Goal: Task Accomplishment & Management: Complete application form

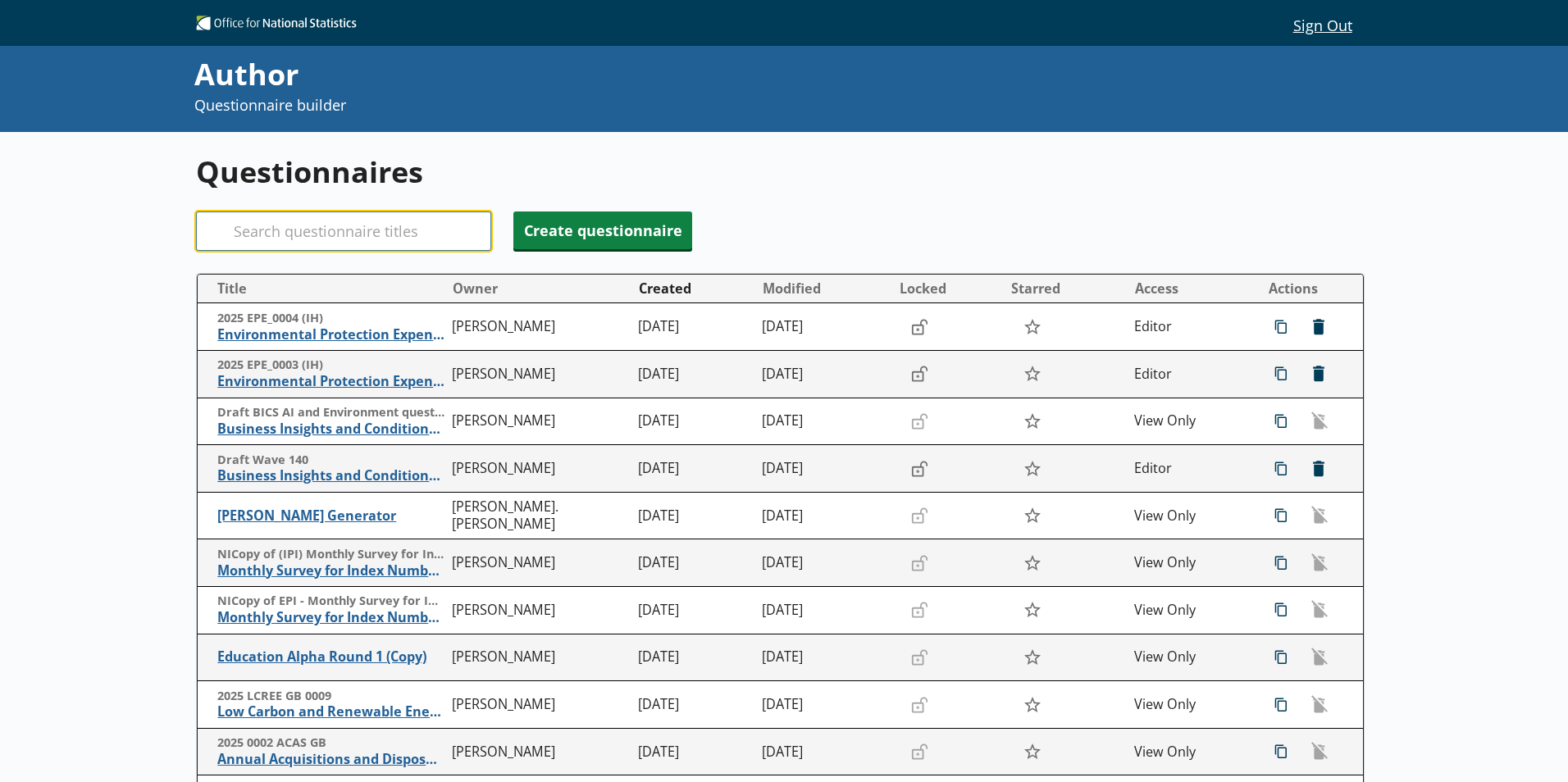
click at [293, 234] on input "Search" at bounding box center [343, 231] width 295 height 39
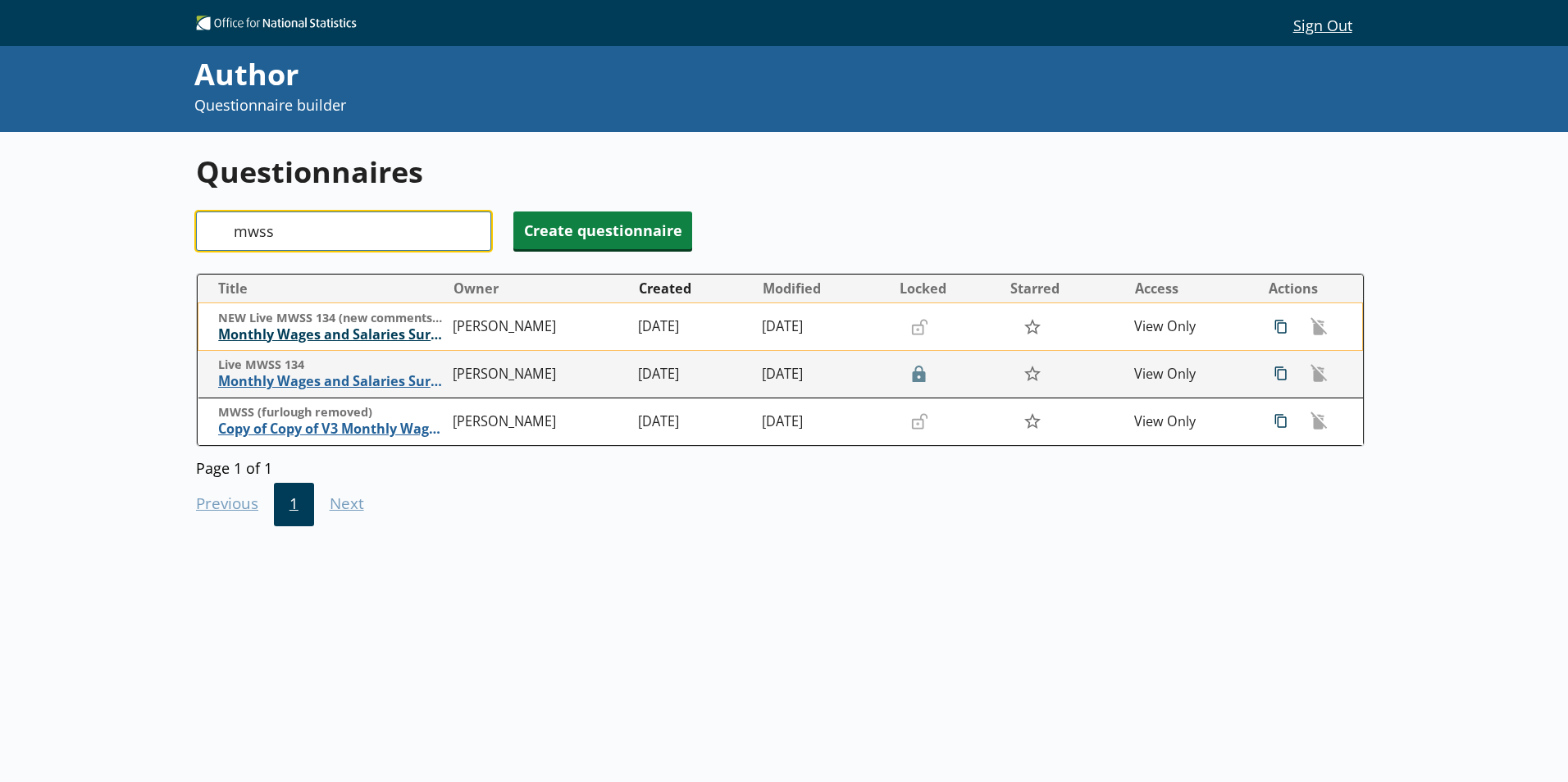
type input "mwss"
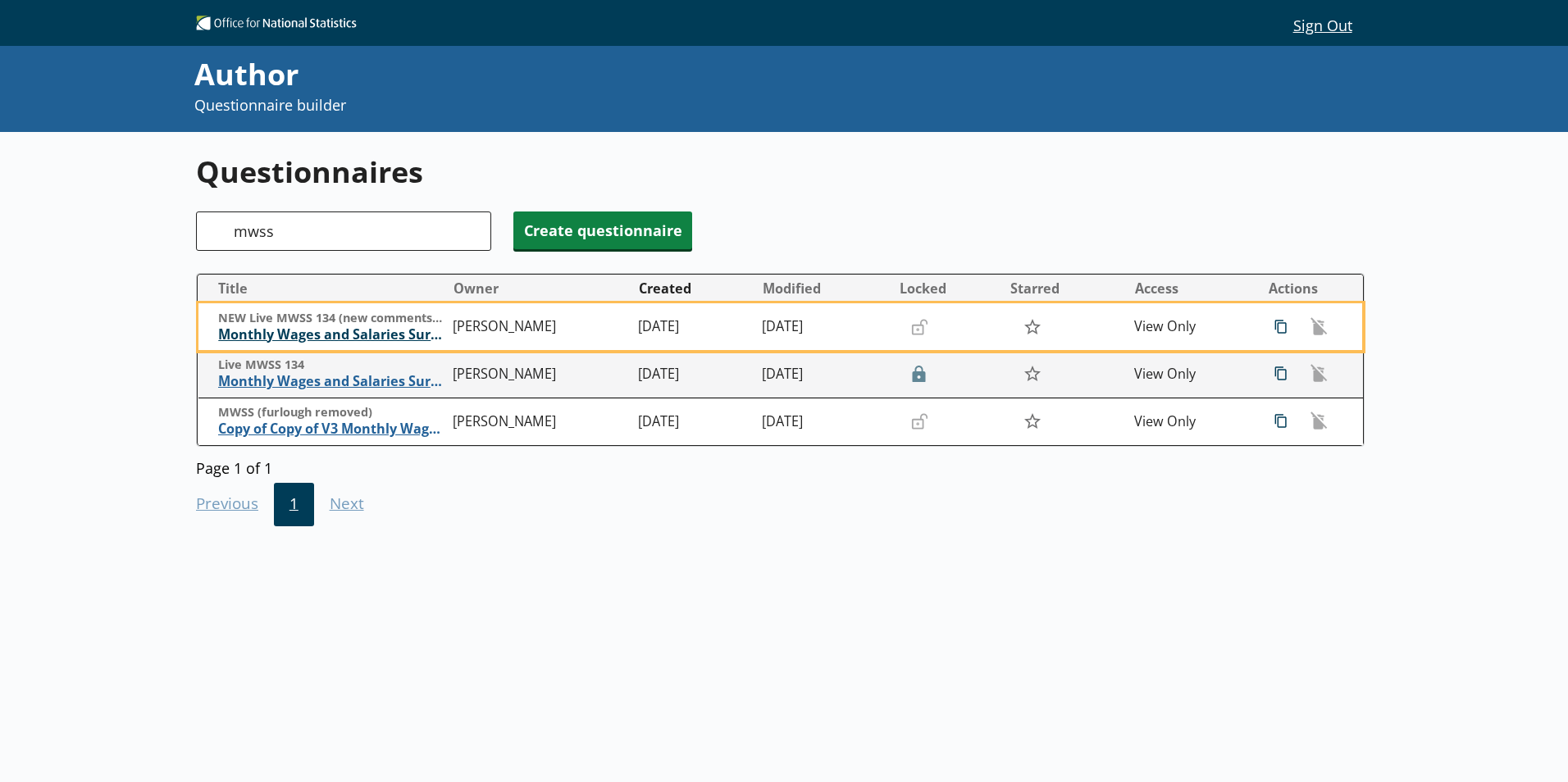
click at [359, 337] on span "Monthly Wages and Salaries Survey" at bounding box center [331, 335] width 227 height 17
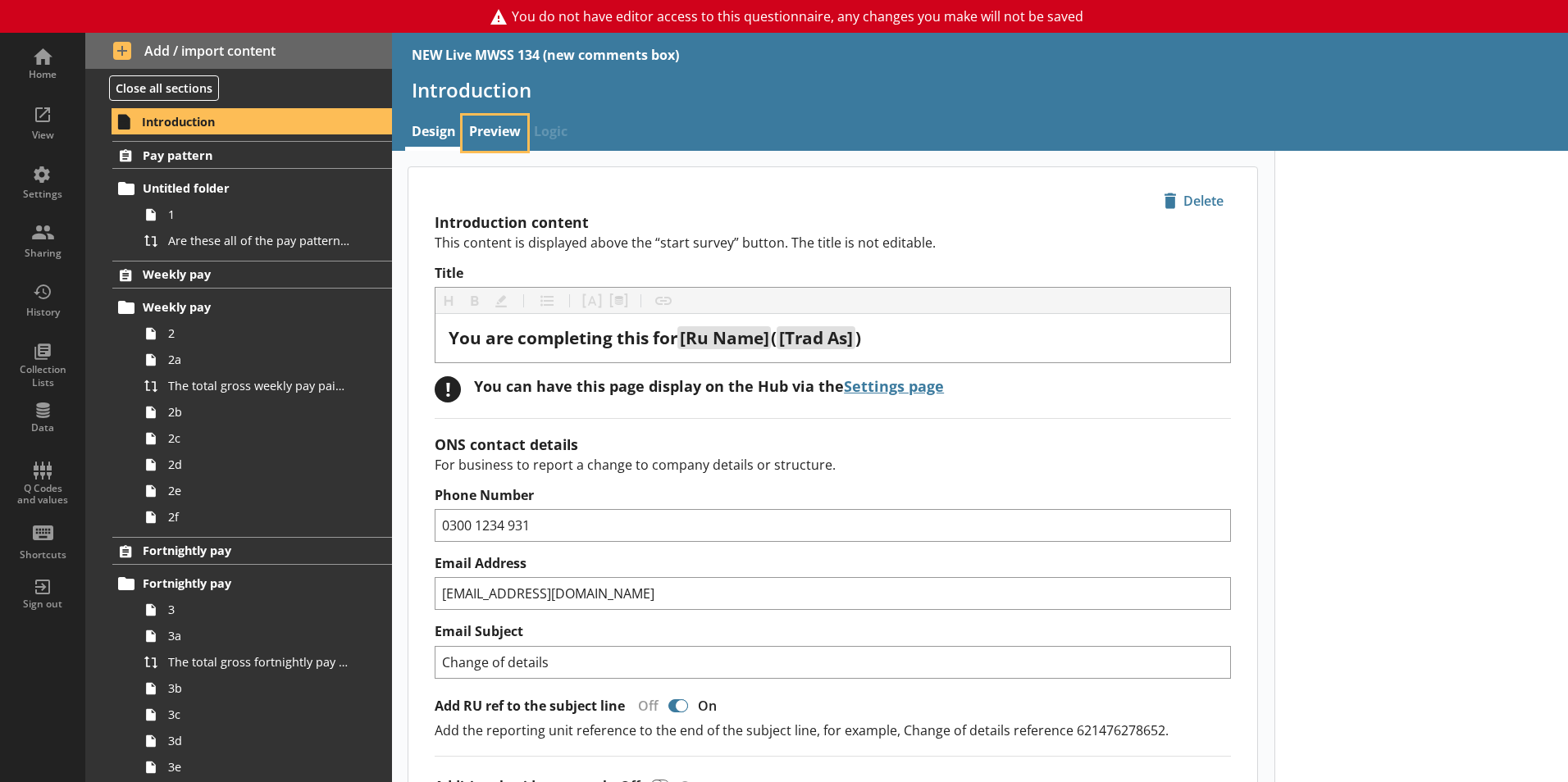
click at [492, 116] on link "Preview" at bounding box center [495, 133] width 65 height 35
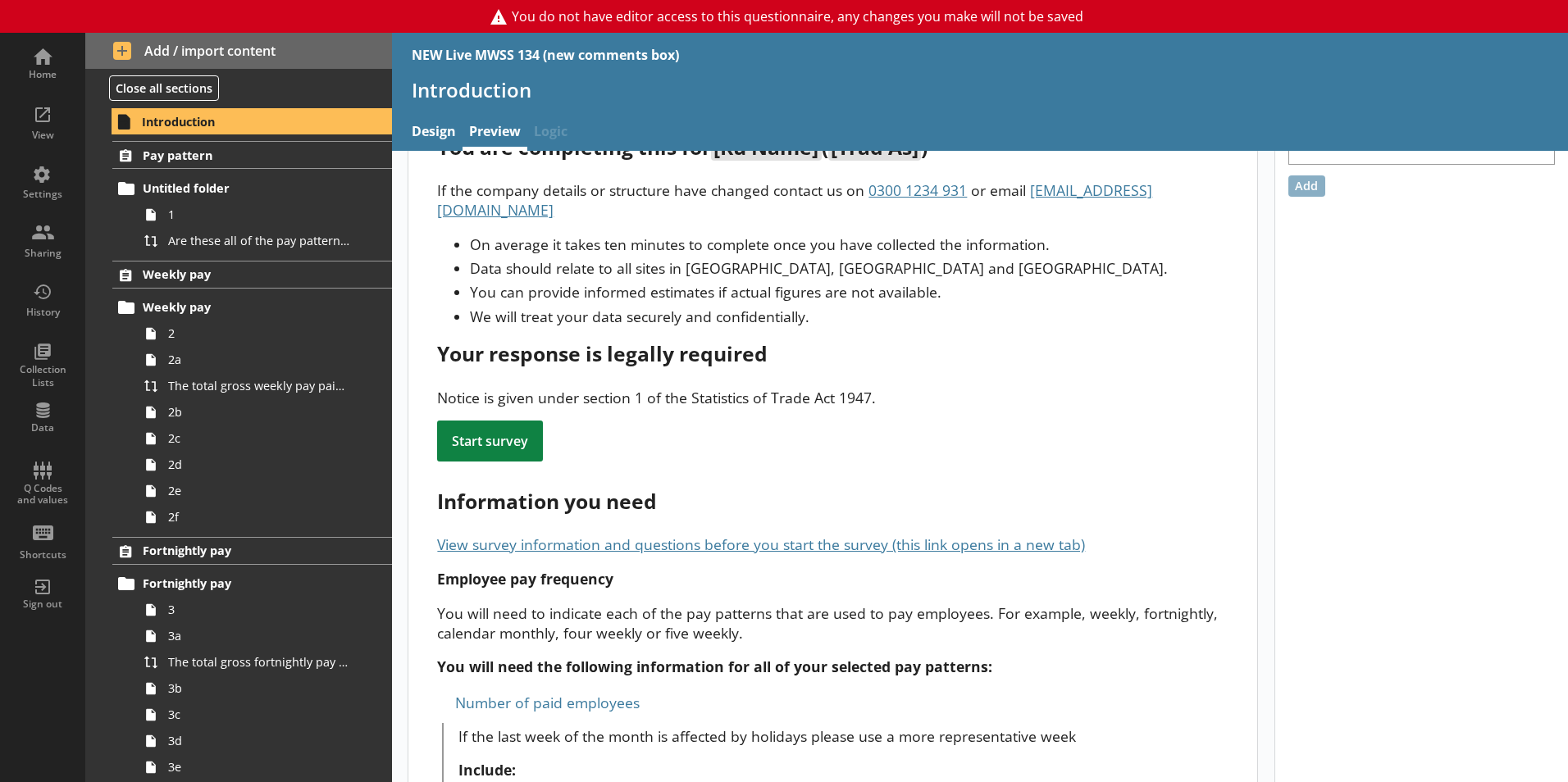
scroll to position [82, 0]
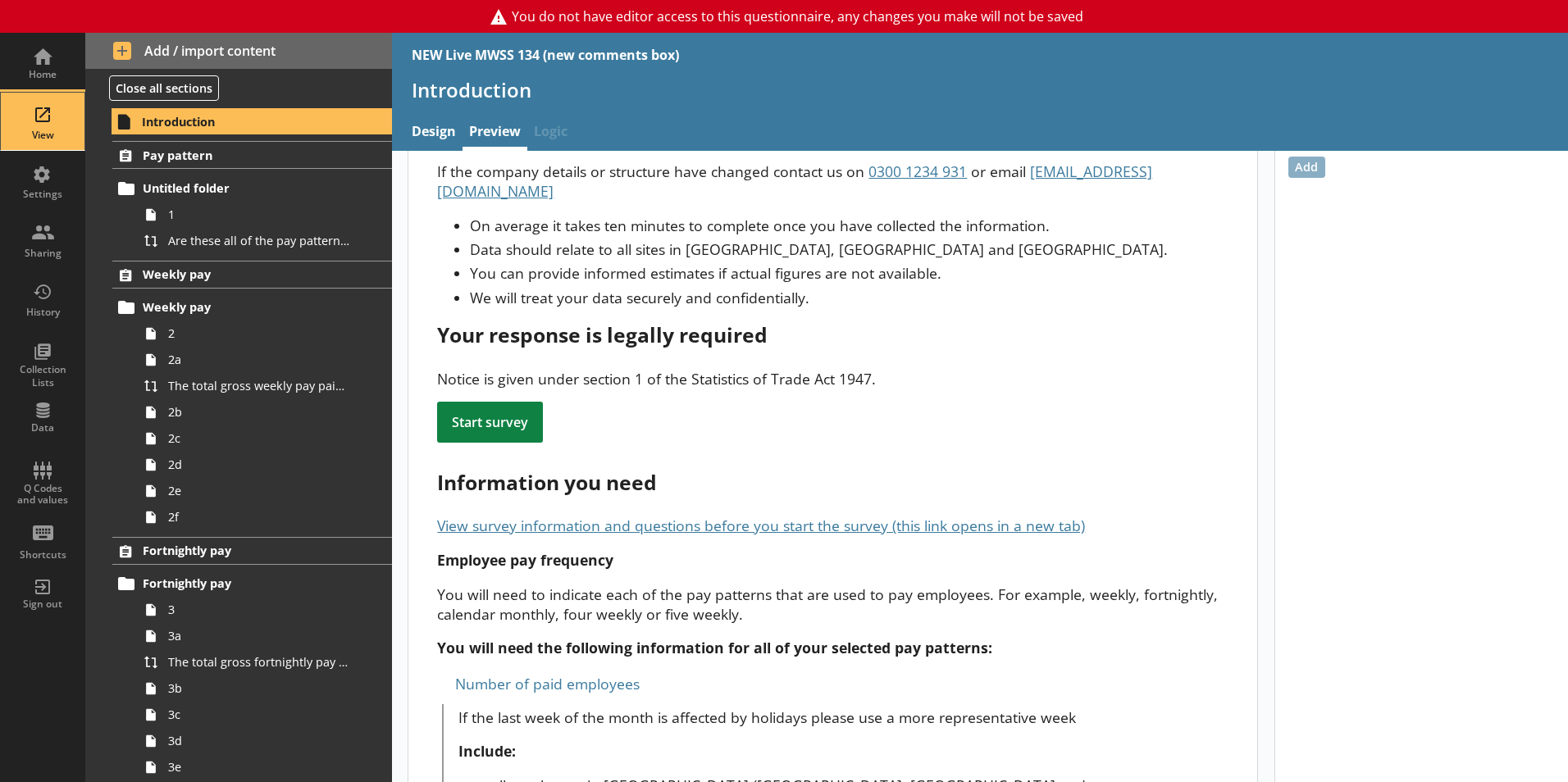
click at [21, 127] on div "View" at bounding box center [42, 121] width 57 height 57
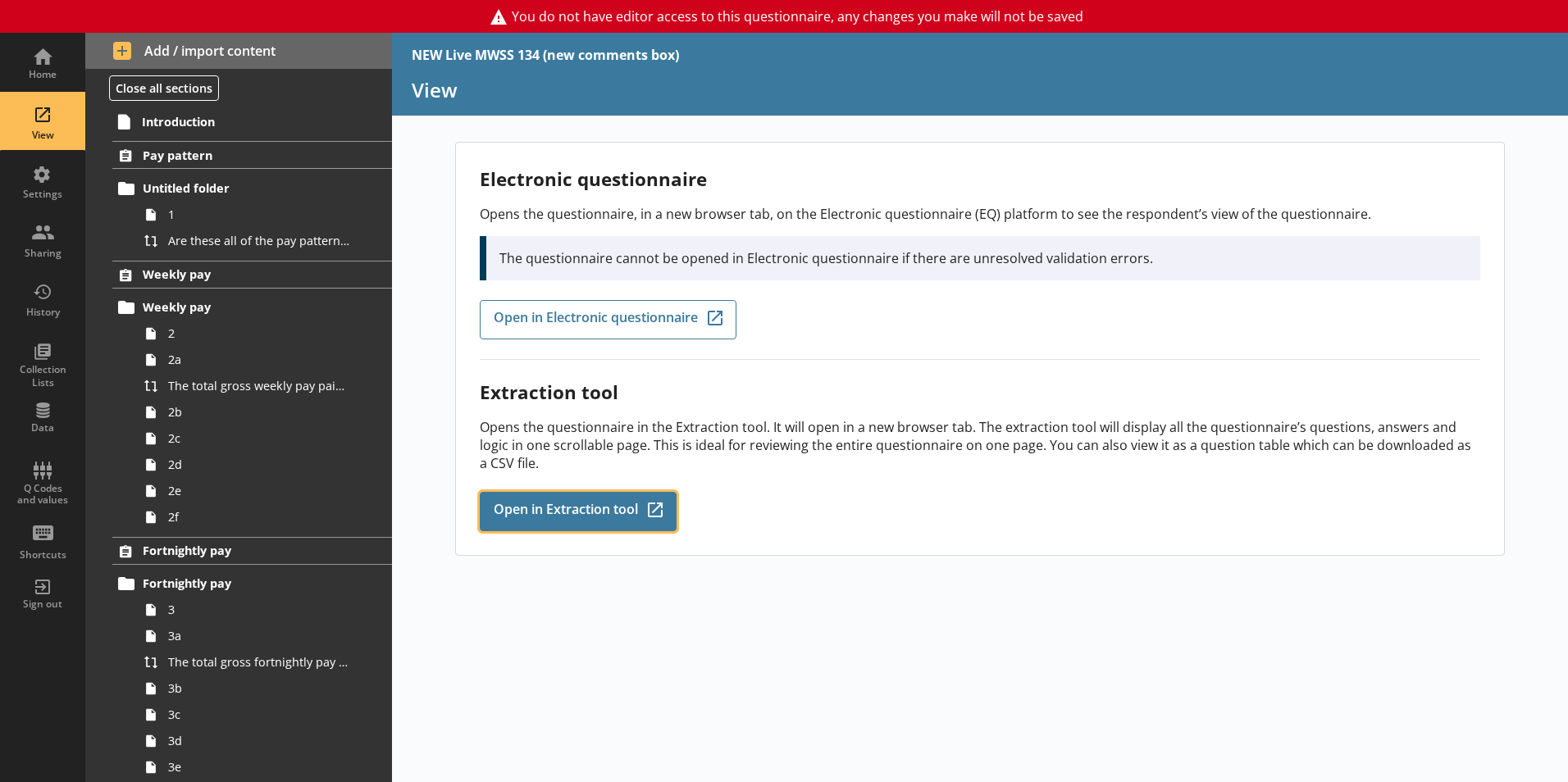
click at [587, 507] on span "Open in Extraction tool" at bounding box center [565, 512] width 145 height 18
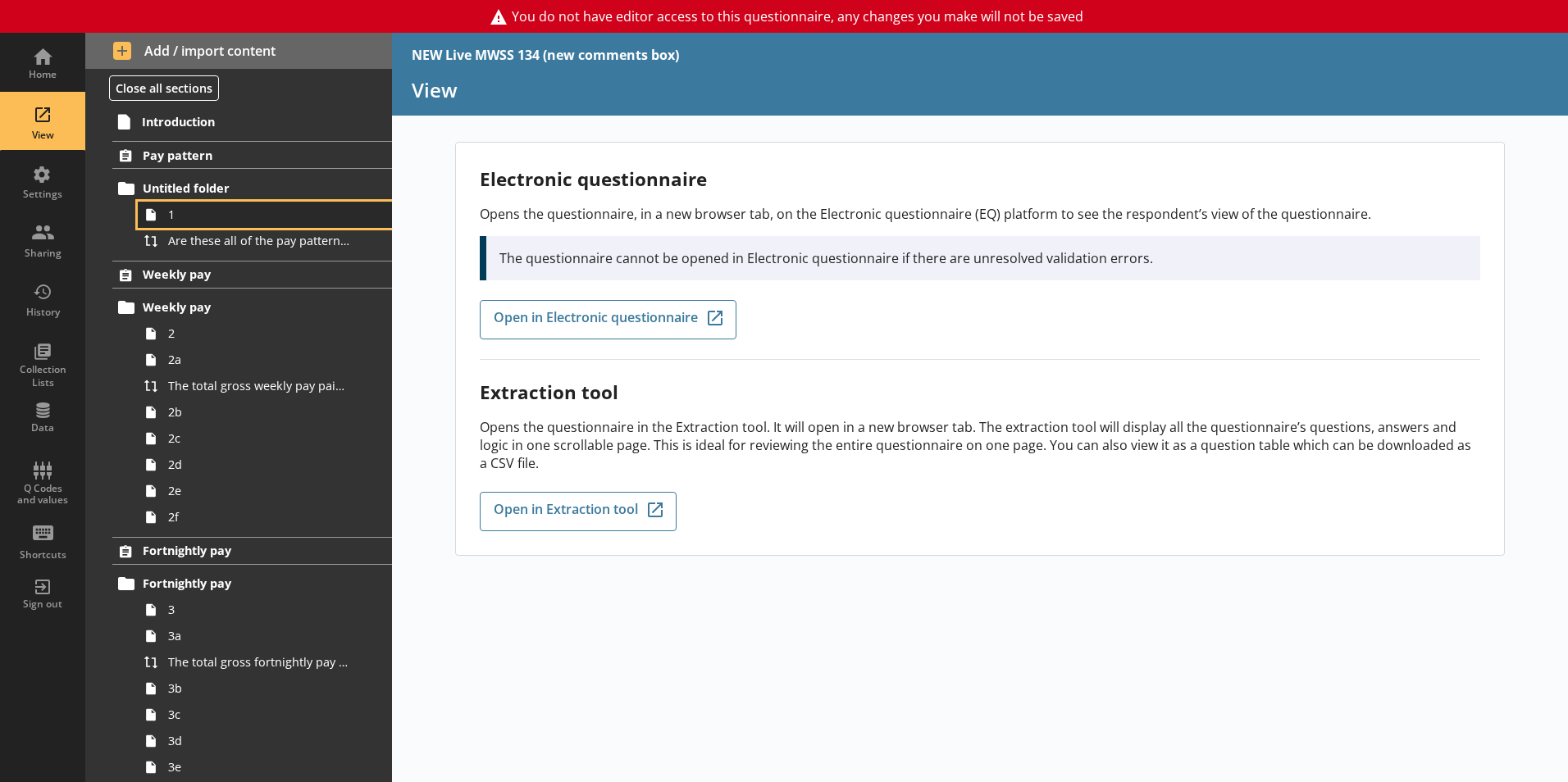
click at [220, 208] on span "1" at bounding box center [258, 215] width 182 height 15
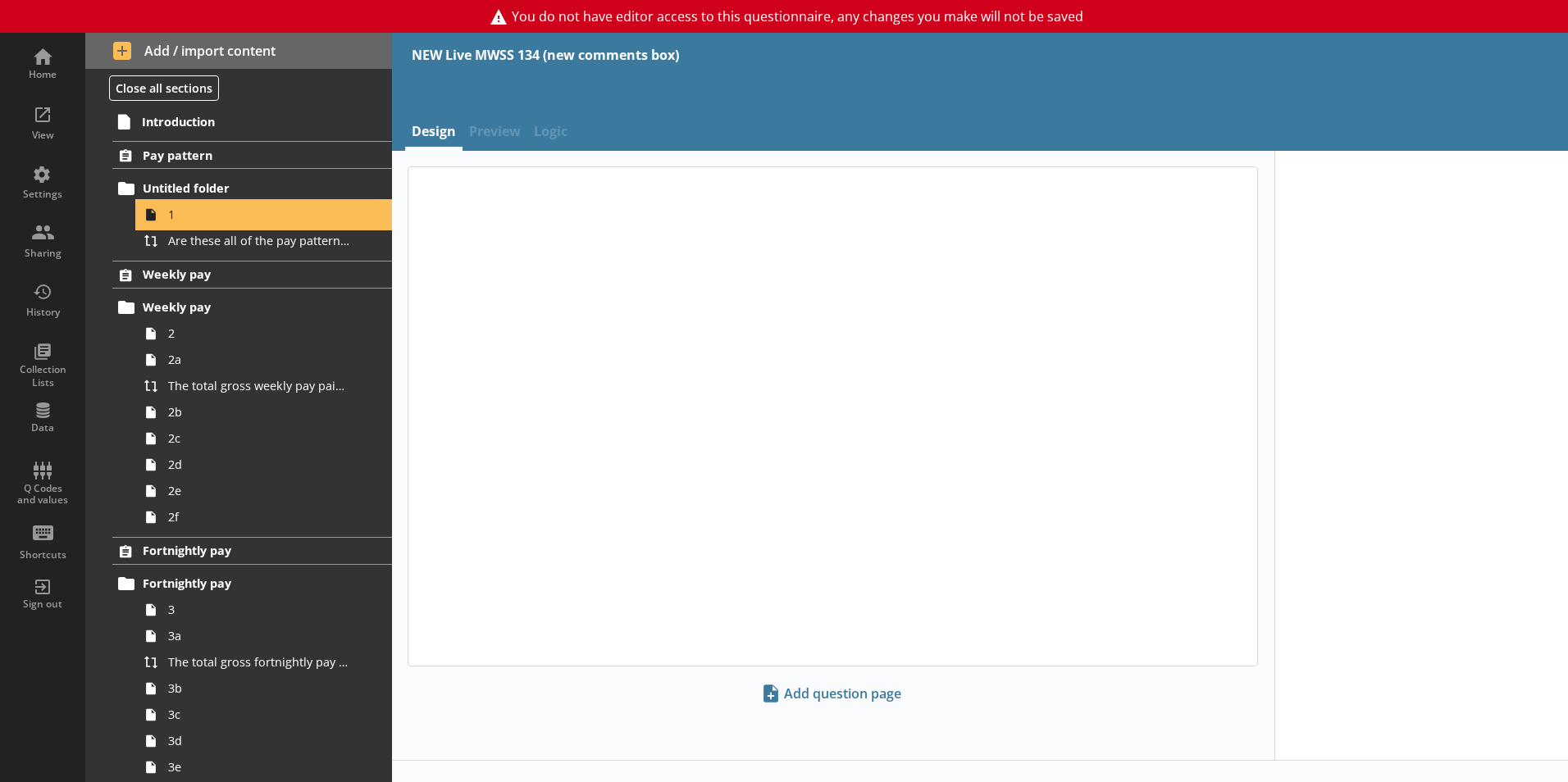
type textarea "x"
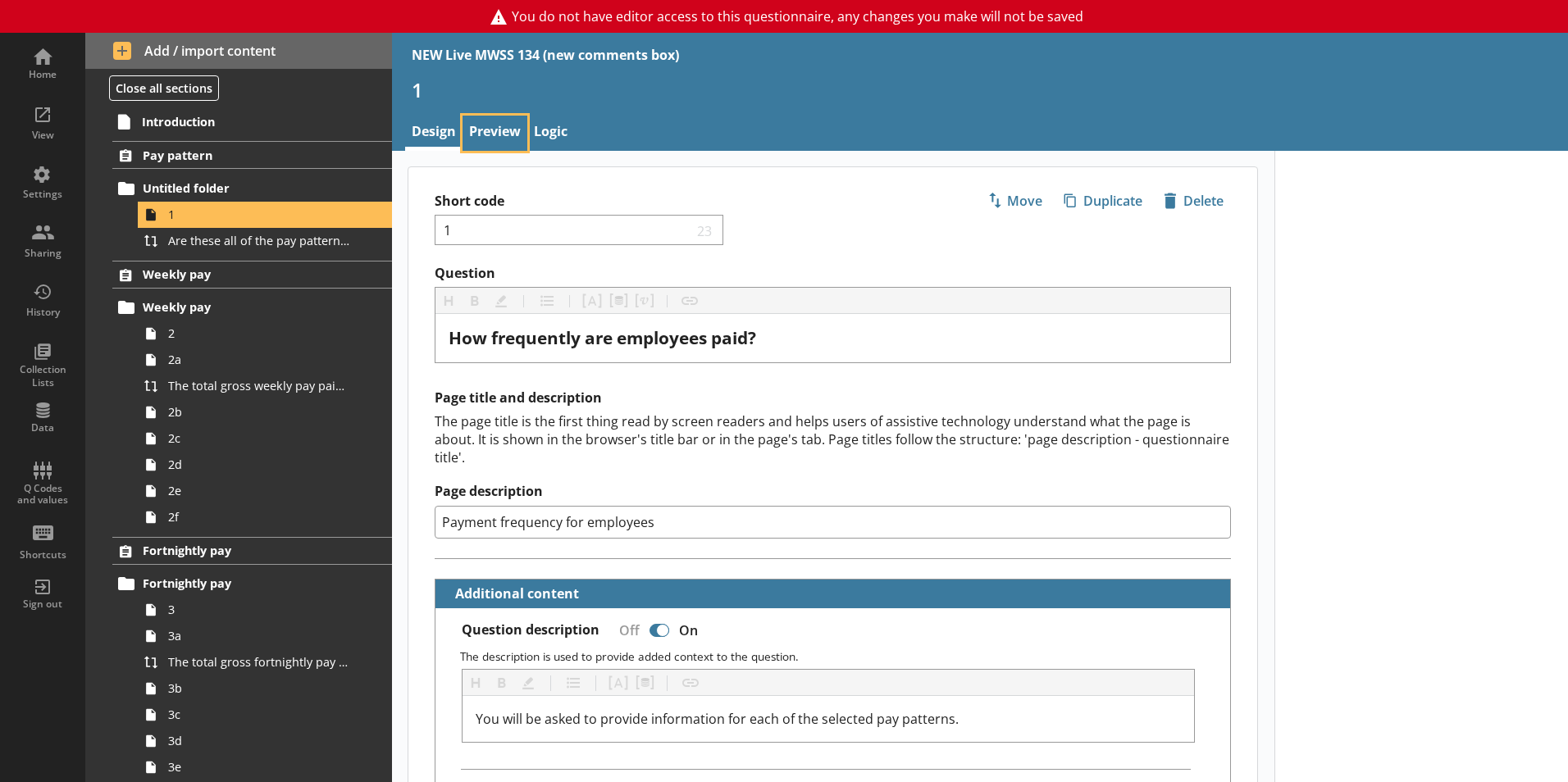
click at [487, 127] on link "Preview" at bounding box center [495, 133] width 65 height 35
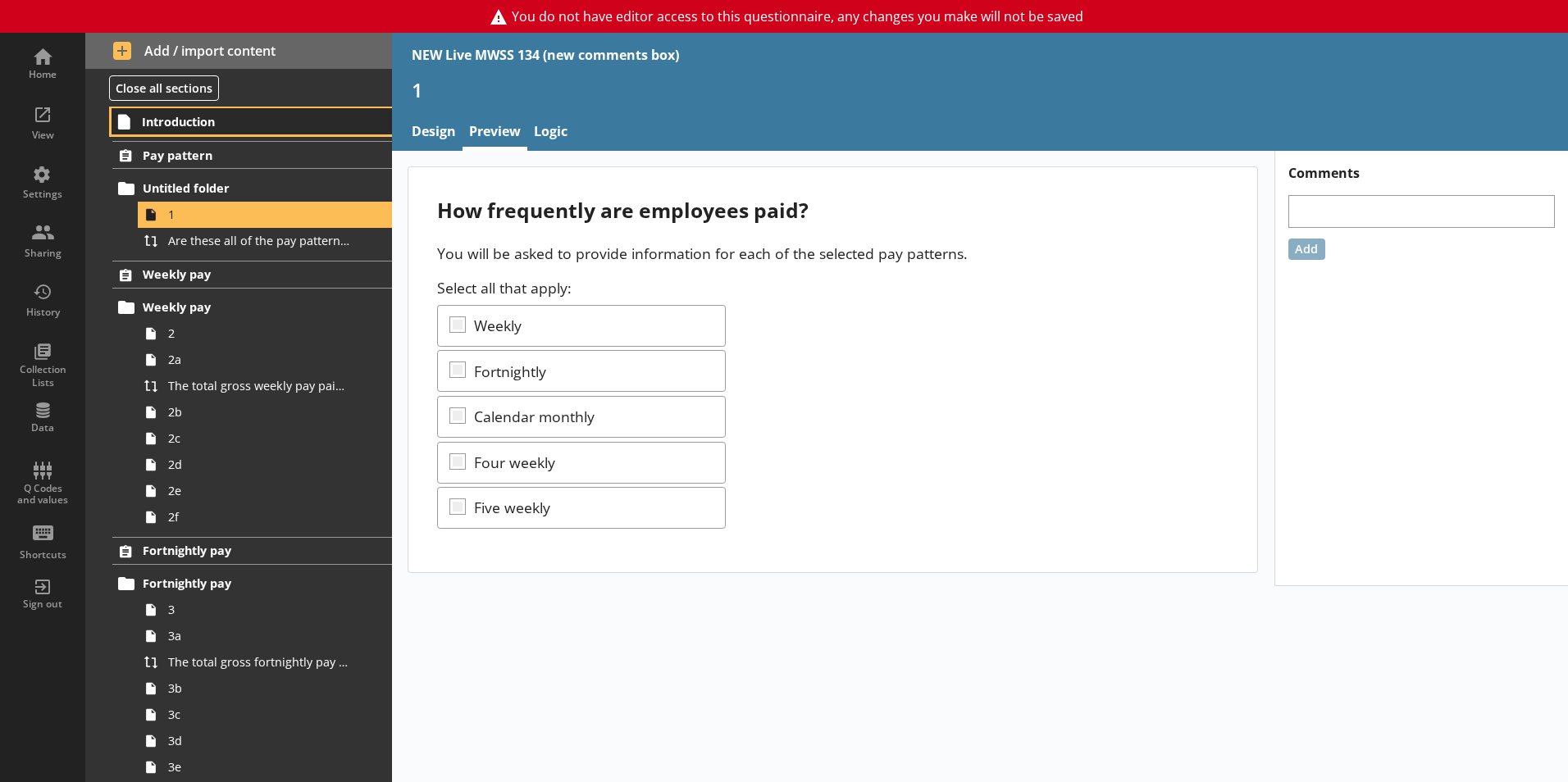
click at [208, 128] on span "Introduction" at bounding box center [243, 121] width 202 height 15
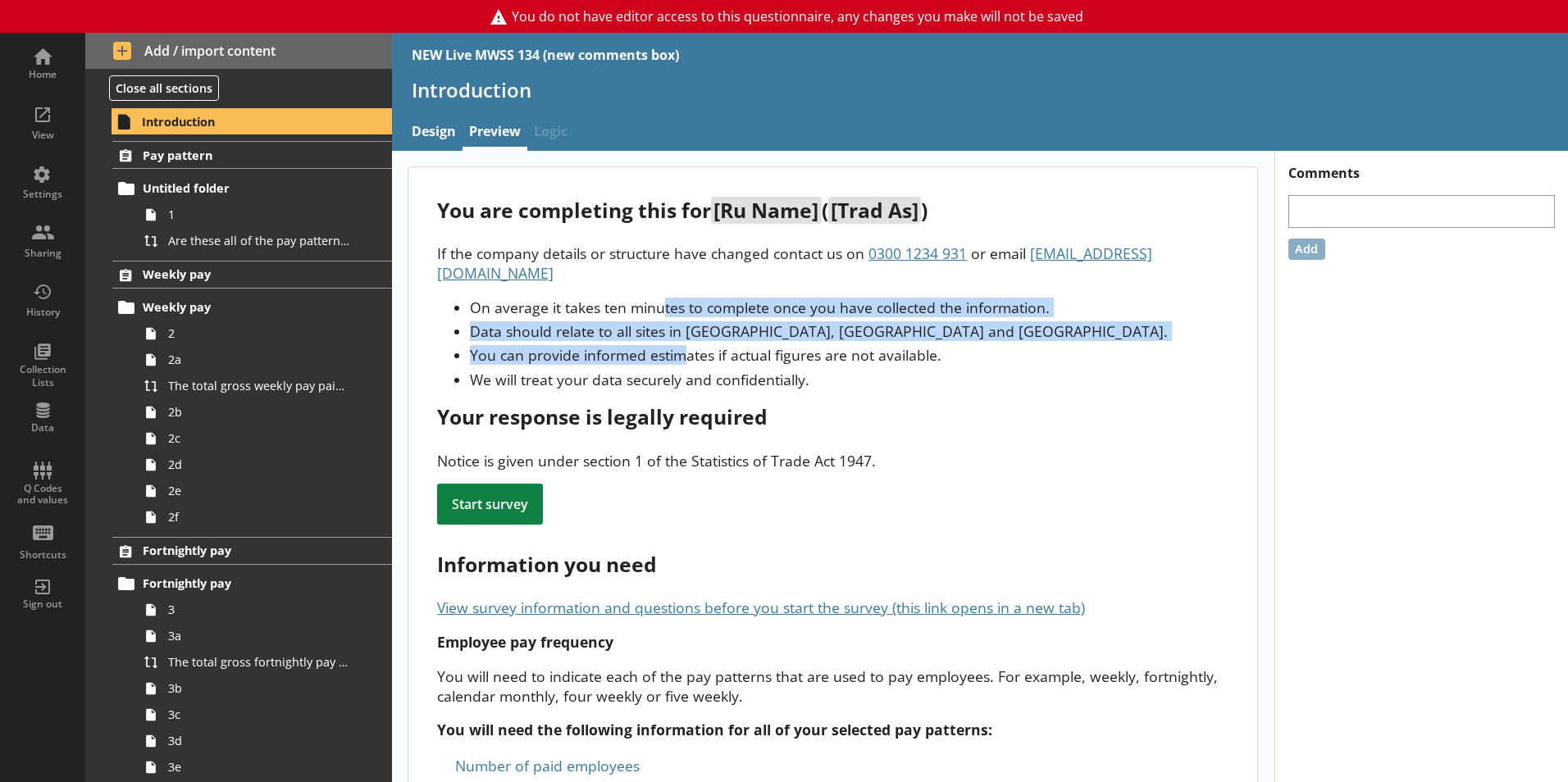
drag, startPoint x: 685, startPoint y: 327, endPoint x: 665, endPoint y: 285, distance: 46.5
click at [665, 298] on ul "On average it takes ten minutes to complete once you have collected the informa…" at bounding box center [832, 343] width 791 height 92
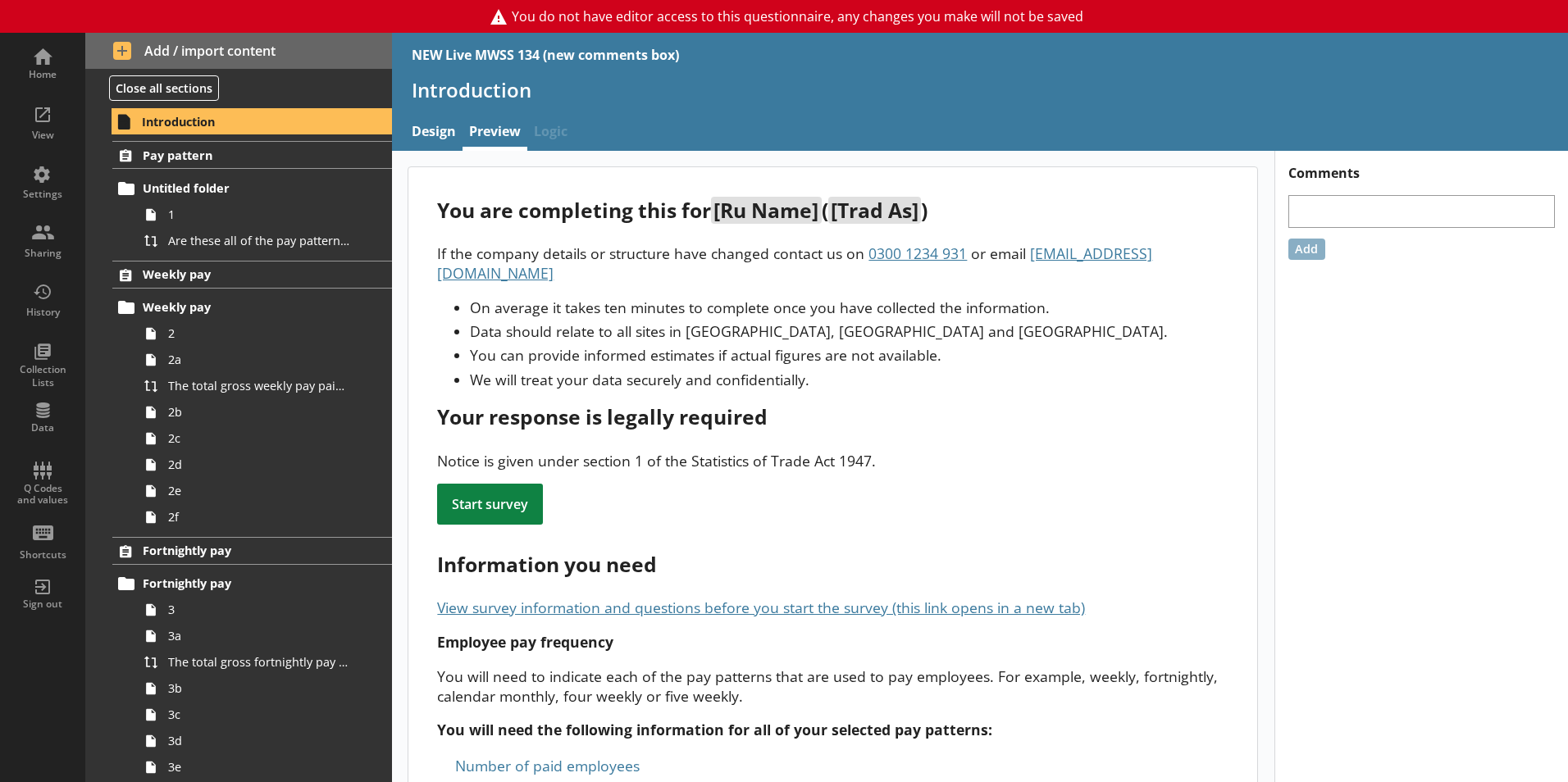
drag, startPoint x: 665, startPoint y: 285, endPoint x: 848, endPoint y: 442, distance: 241.1
click at [848, 451] on div "Notice is given under section 1 of the Statistics of Trade Act 1947." at bounding box center [832, 460] width 791 height 20
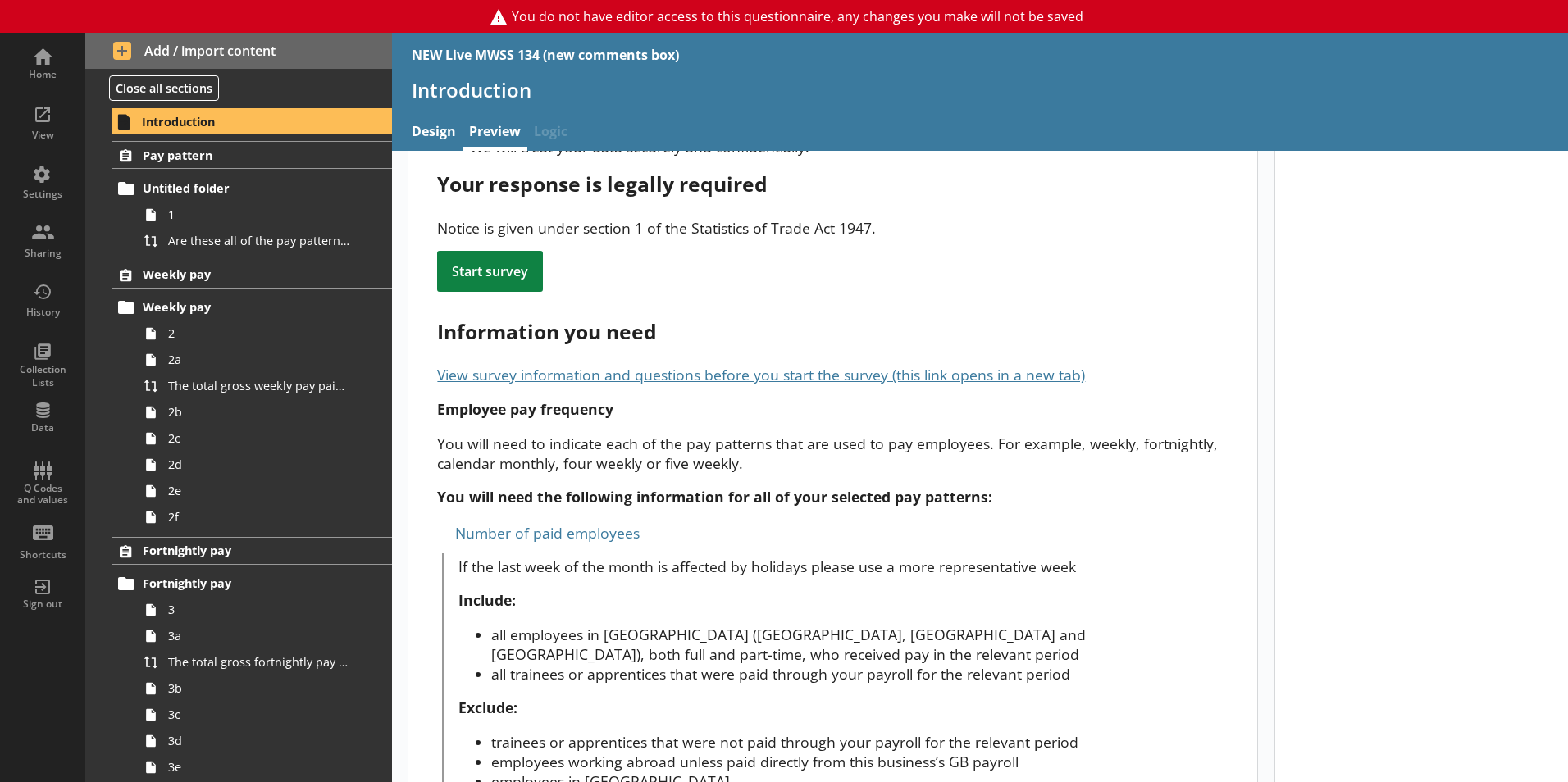
scroll to position [89, 0]
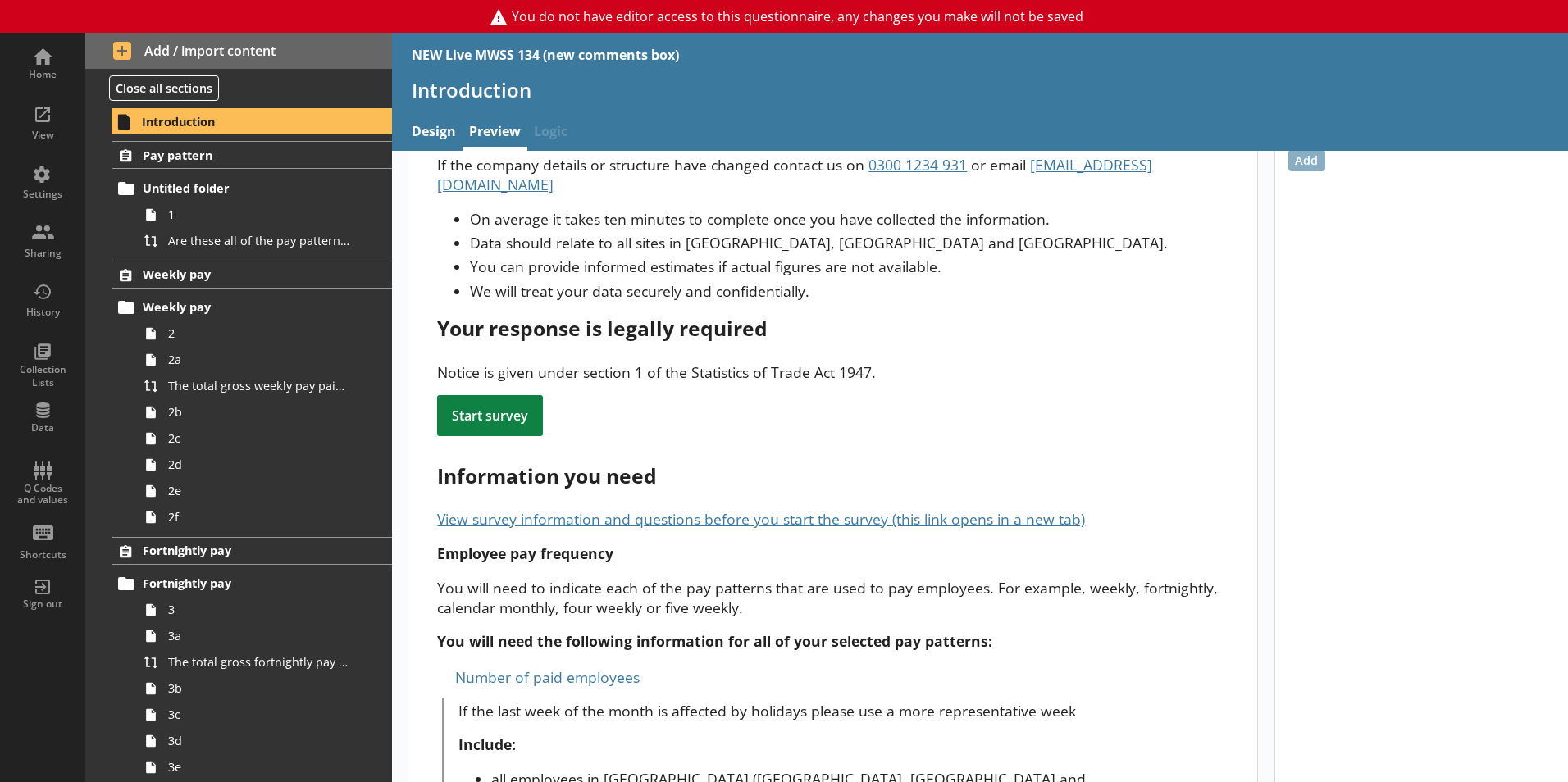
click at [800, 233] on li "Data should relate to all sites in [GEOGRAPHIC_DATA], [GEOGRAPHIC_DATA] and [GE…" at bounding box center [849, 242] width 759 height 20
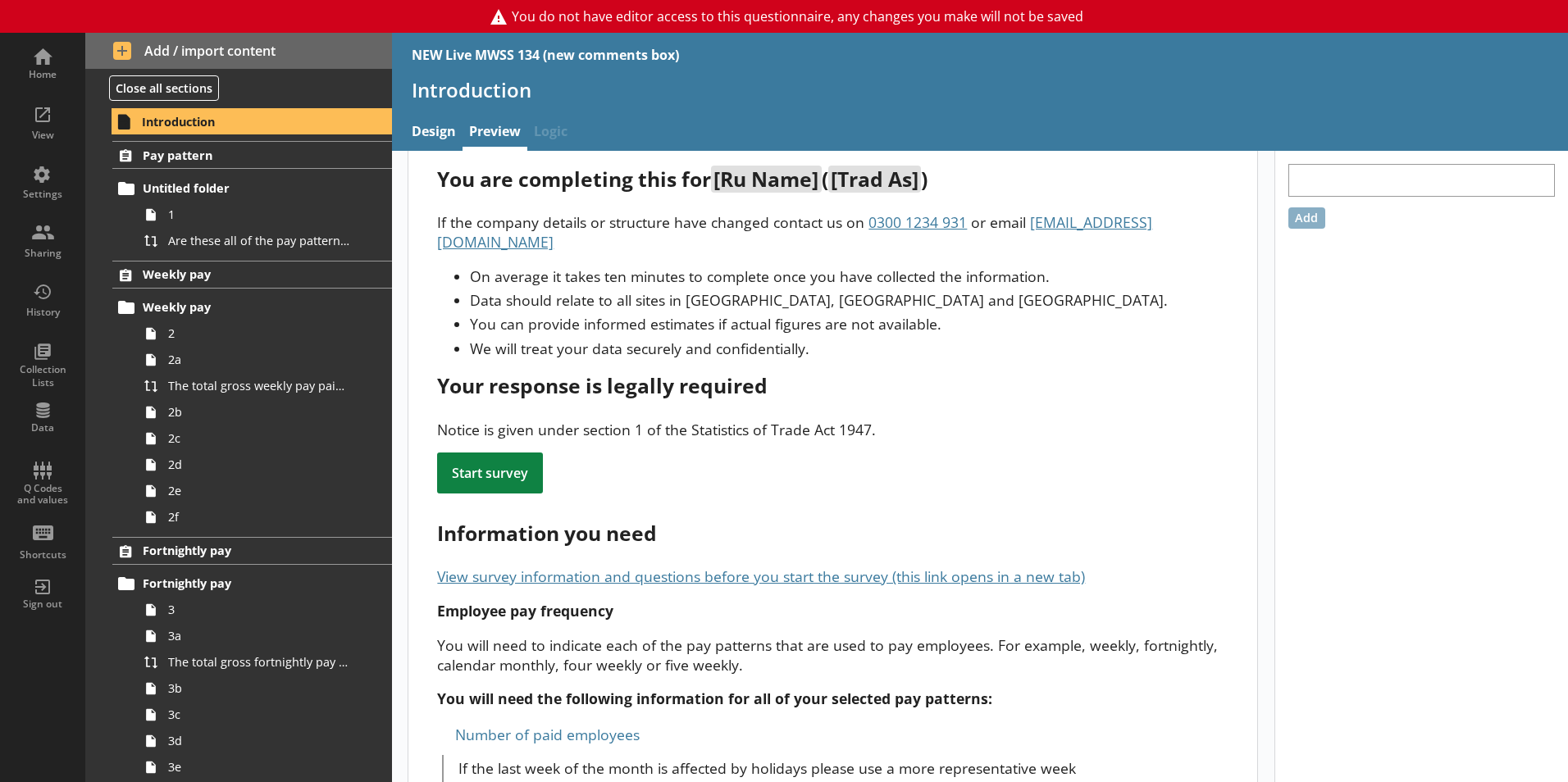
scroll to position [0, 0]
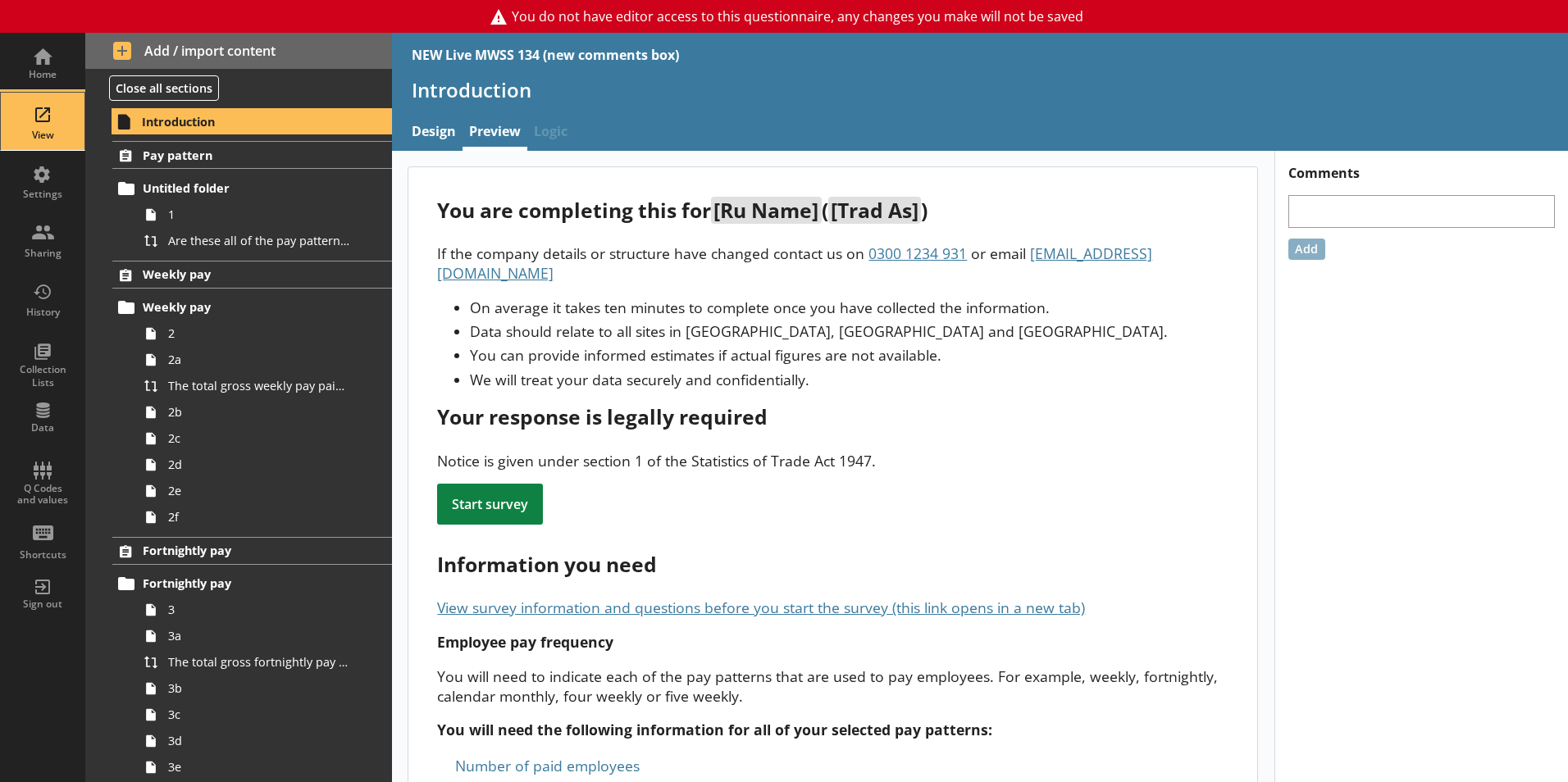
click at [45, 120] on div "View" at bounding box center [42, 121] width 57 height 57
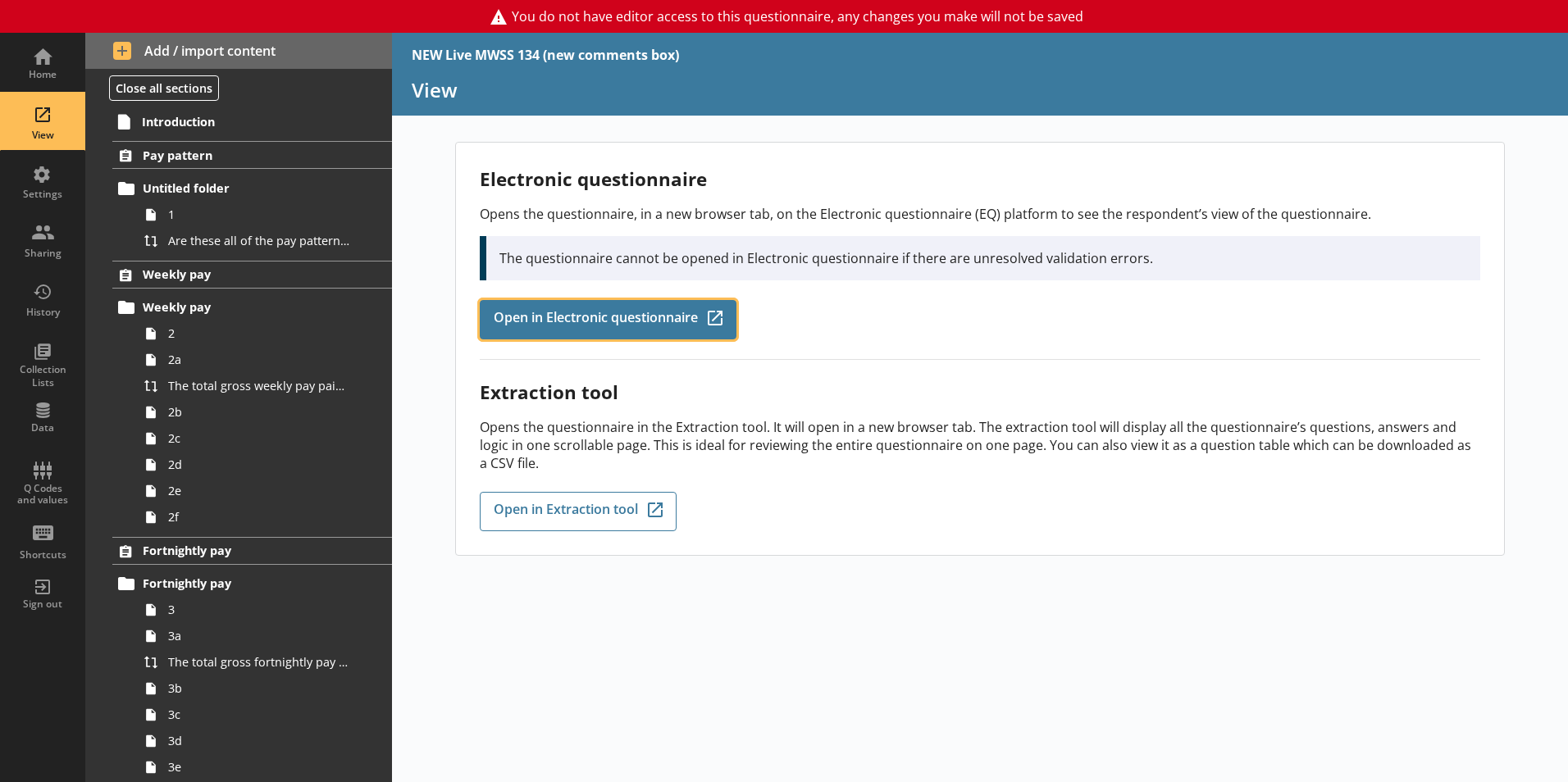
click at [617, 311] on span "Open in Electronic questionnaire" at bounding box center [595, 319] width 204 height 18
